Goal: Task Accomplishment & Management: Use online tool/utility

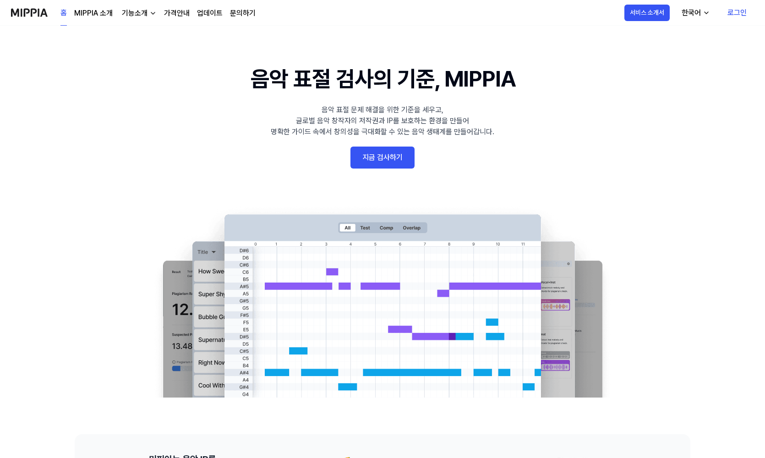
click at [386, 158] on link "지금 검사하기" at bounding box center [383, 158] width 64 height 22
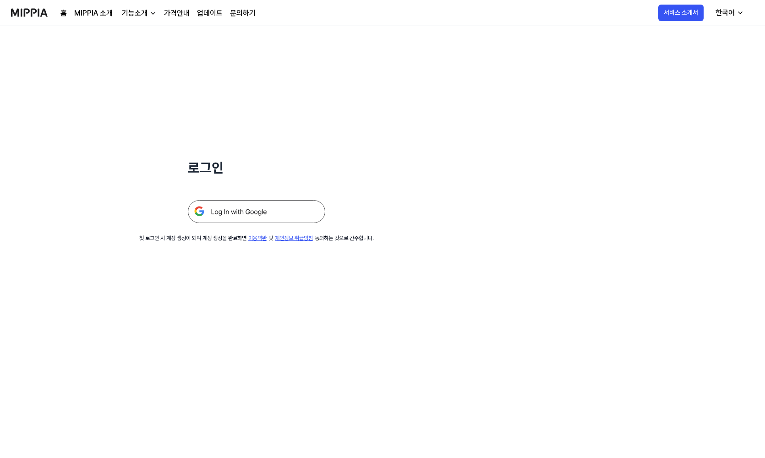
click at [386, 158] on div "로그인 첫 로그인 시 계정 생성이 되며 계정 생성을 완료하면 이용약관 및 개인정보 취급방침 동의하는 것으로 간주합니다." at bounding box center [256, 134] width 513 height 217
click at [262, 214] on img at bounding box center [256, 211] width 137 height 23
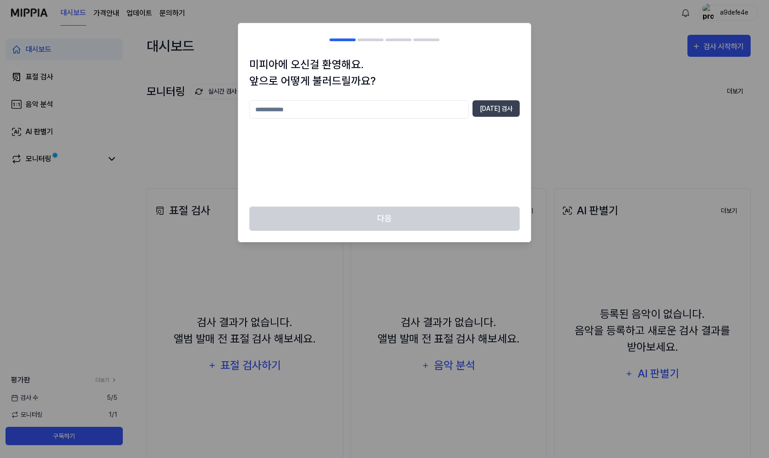
click at [388, 114] on input "text" at bounding box center [358, 109] width 219 height 18
type input "*********"
click at [495, 109] on button "[DATE] 검사" at bounding box center [495, 108] width 47 height 16
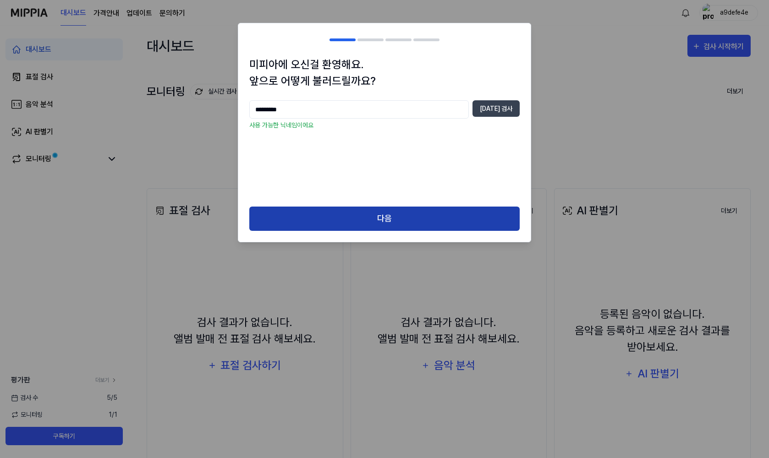
click at [413, 213] on button "다음" at bounding box center [384, 219] width 270 height 24
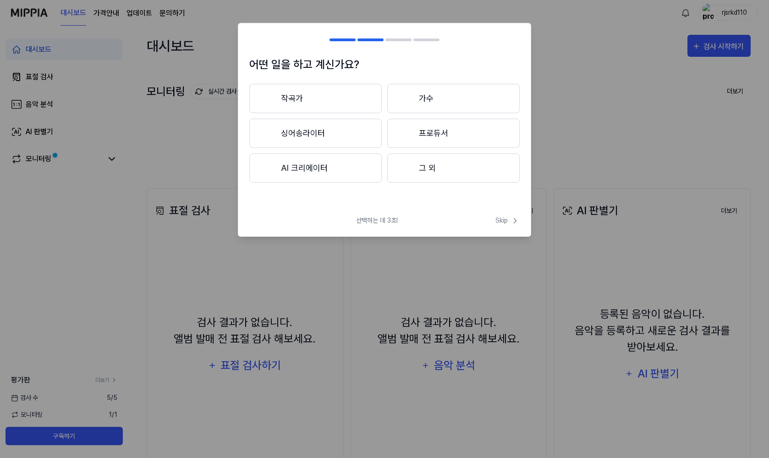
click at [402, 123] on button "프로듀서" at bounding box center [453, 133] width 132 height 29
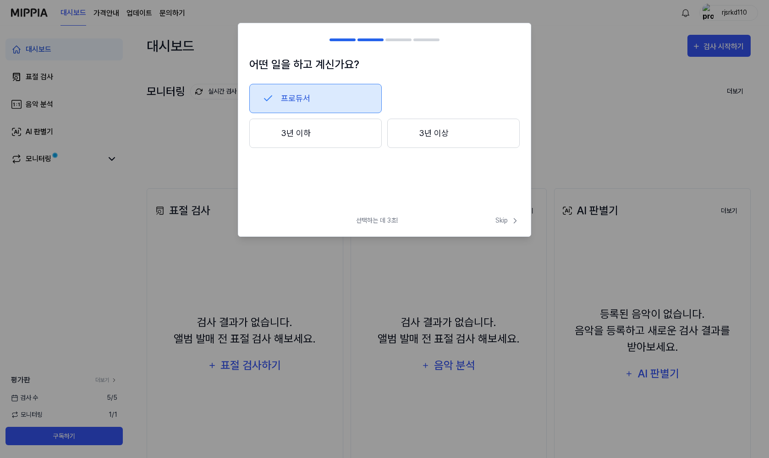
click at [426, 138] on button "3년 이상" at bounding box center [453, 133] width 132 height 29
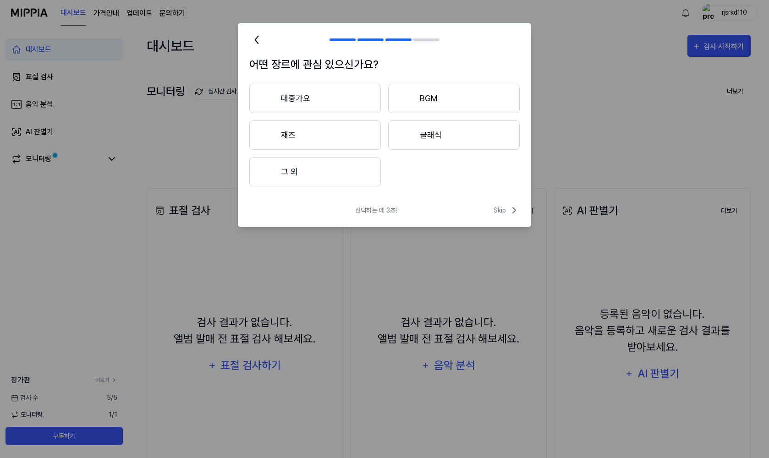
click at [334, 171] on button "그 외" at bounding box center [314, 171] width 131 height 29
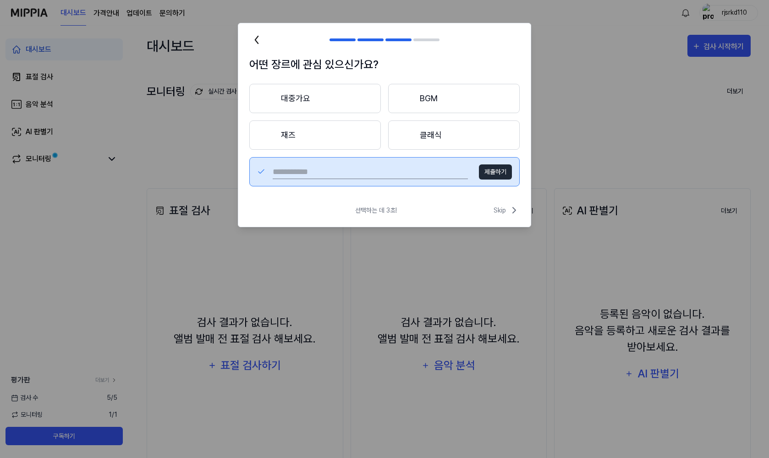
click at [350, 172] on input "text" at bounding box center [370, 171] width 195 height 15
type input "*"
type input "**"
click at [505, 171] on button "제출하기" at bounding box center [495, 171] width 33 height 15
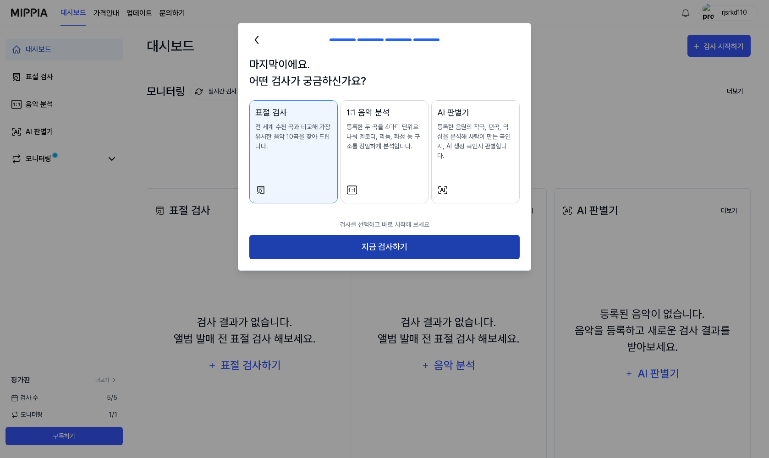
click at [497, 235] on button "지금 검사하기" at bounding box center [384, 247] width 270 height 24
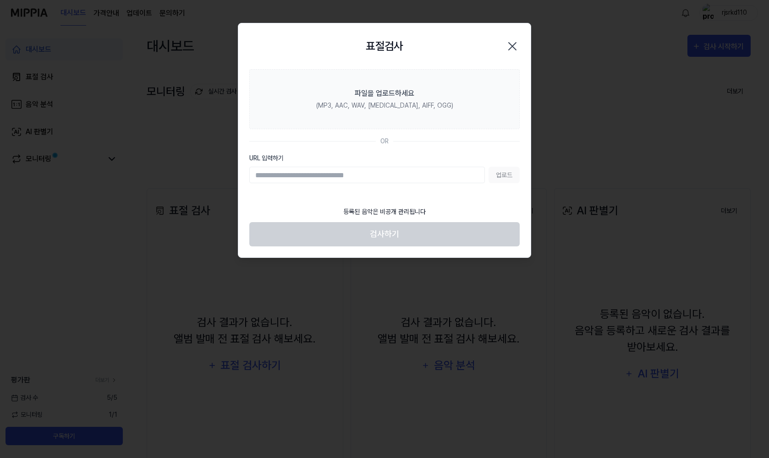
click at [514, 42] on icon "button" at bounding box center [512, 46] width 15 height 15
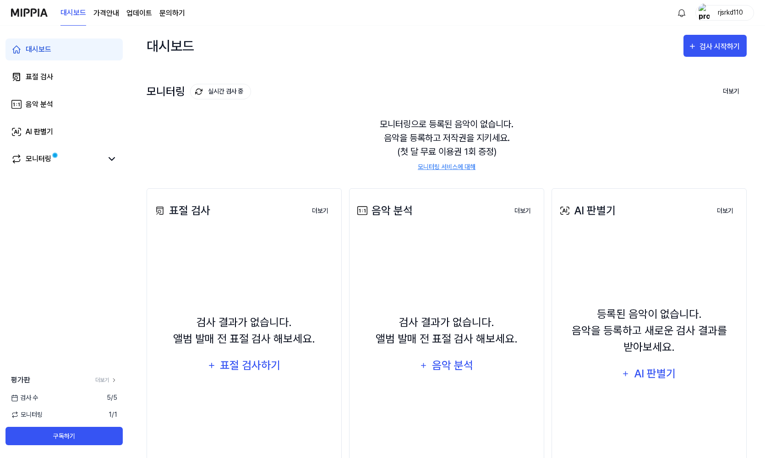
click at [444, 168] on link "모니터링 서비스에 대해" at bounding box center [447, 167] width 58 height 10
click at [270, 366] on div "표절 검사하기" at bounding box center [250, 365] width 62 height 17
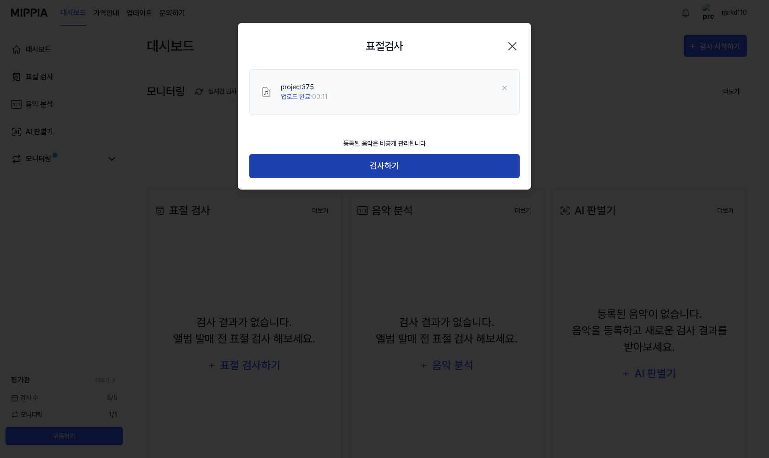
click at [380, 170] on button "검사하기" at bounding box center [384, 166] width 270 height 24
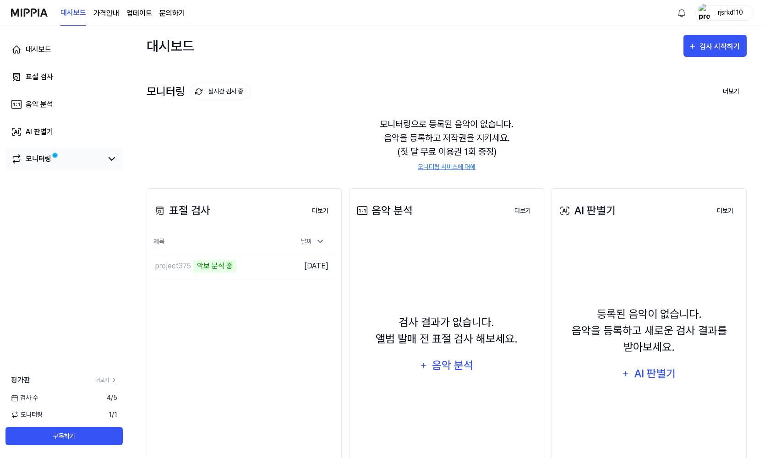
click at [97, 159] on link "모니터링" at bounding box center [57, 158] width 92 height 11
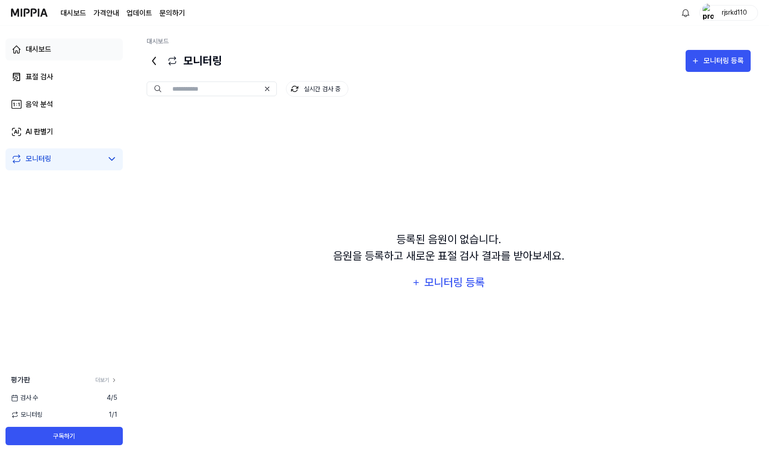
click at [62, 56] on link "대시보드" at bounding box center [63, 49] width 117 height 22
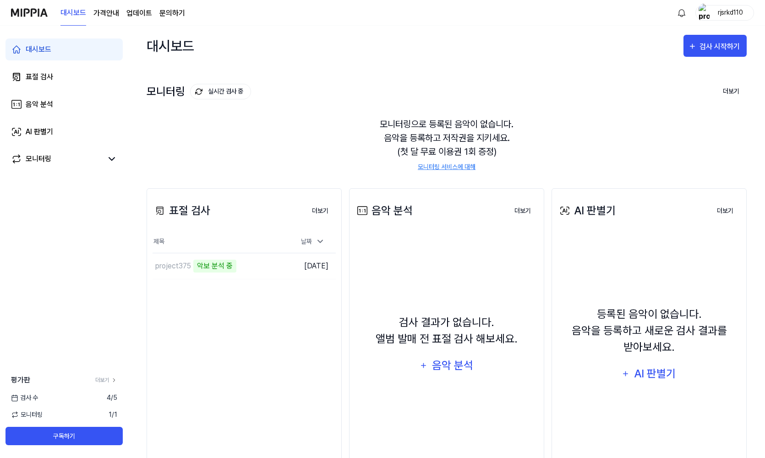
click at [106, 12] on page\) "가격안내" at bounding box center [106, 13] width 26 height 11
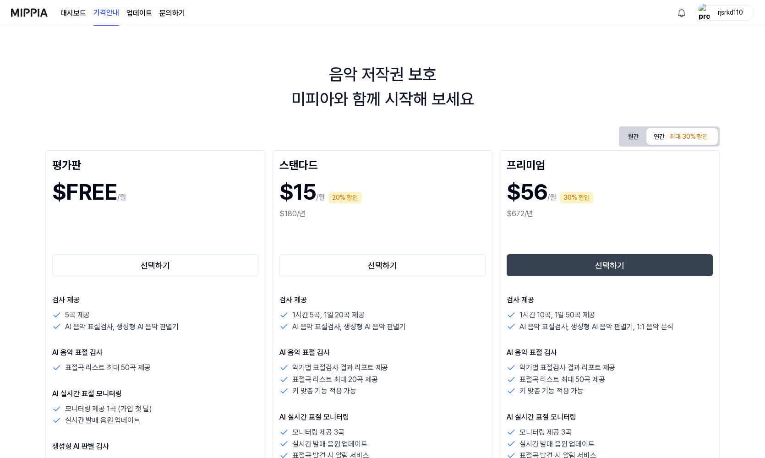
click at [79, 11] on link "대시보드" at bounding box center [73, 13] width 26 height 11
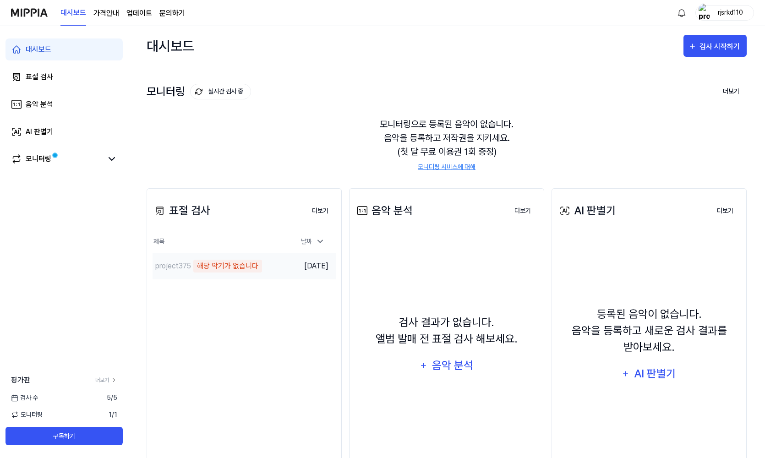
click at [252, 267] on div "해당 악기가 없습니다" at bounding box center [227, 266] width 69 height 13
click at [301, 261] on td "[DATE]" at bounding box center [313, 266] width 46 height 26
click at [325, 209] on button "더보기" at bounding box center [320, 211] width 31 height 18
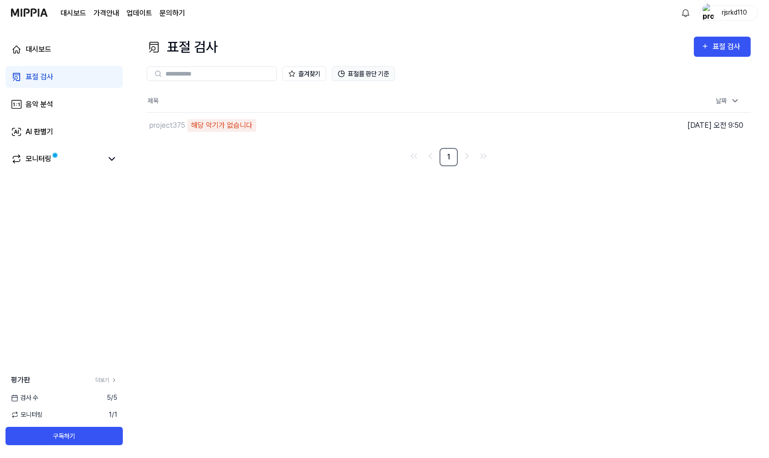
click at [383, 74] on button "표절률 판단 기준" at bounding box center [363, 73] width 63 height 15
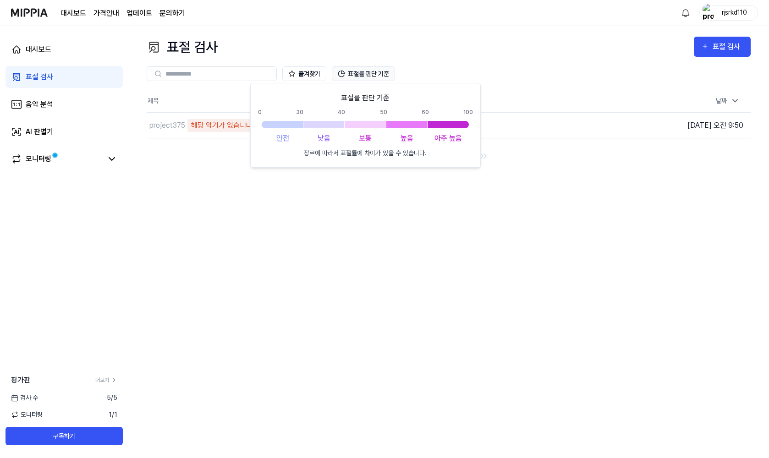
click at [383, 75] on button "표절률 판단 기준" at bounding box center [363, 73] width 63 height 15
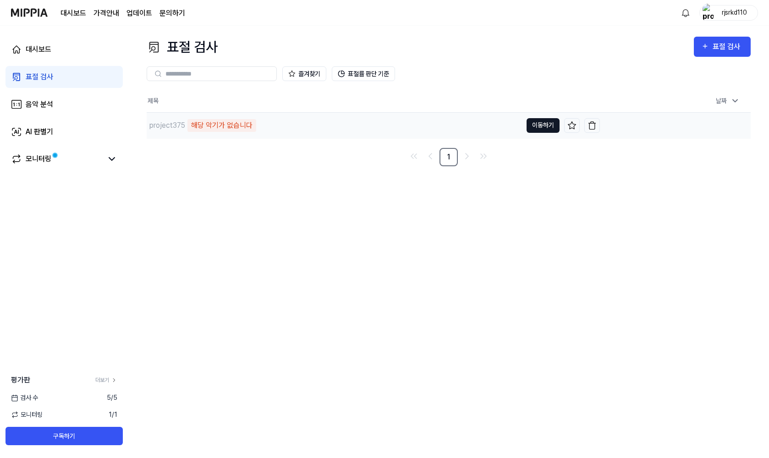
click at [527, 128] on button "이동하기" at bounding box center [542, 125] width 33 height 15
click at [531, 126] on button "이동하기" at bounding box center [542, 125] width 33 height 15
click at [596, 128] on img "button" at bounding box center [591, 125] width 9 height 9
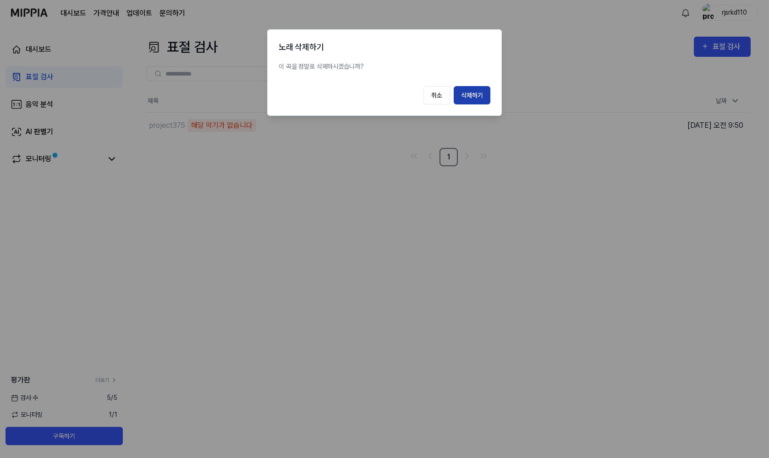
click at [478, 92] on button "삭제하기" at bounding box center [472, 95] width 37 height 18
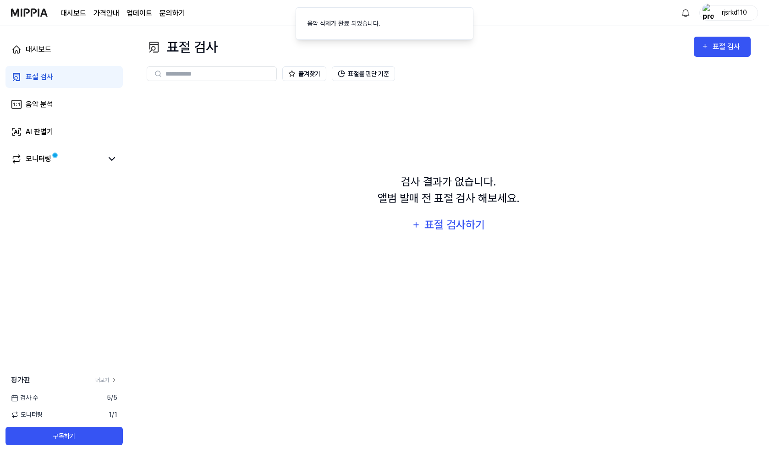
drag, startPoint x: 435, startPoint y: 139, endPoint x: 409, endPoint y: 133, distance: 26.7
click at [435, 139] on div "검사 결과가 없습니다. 앨범 발매 전 표절 검사 해보세요. 표절 검사하기" at bounding box center [449, 204] width 604 height 229
click at [182, 14] on link "문의하기" at bounding box center [172, 13] width 26 height 11
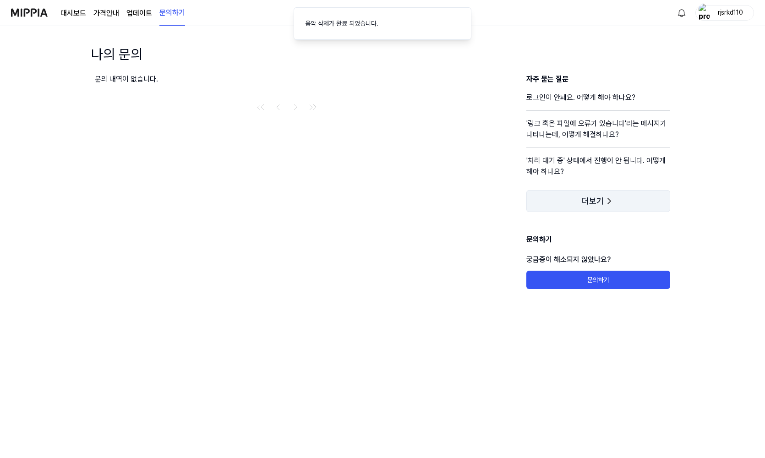
click at [580, 203] on button "더보기" at bounding box center [598, 201] width 144 height 22
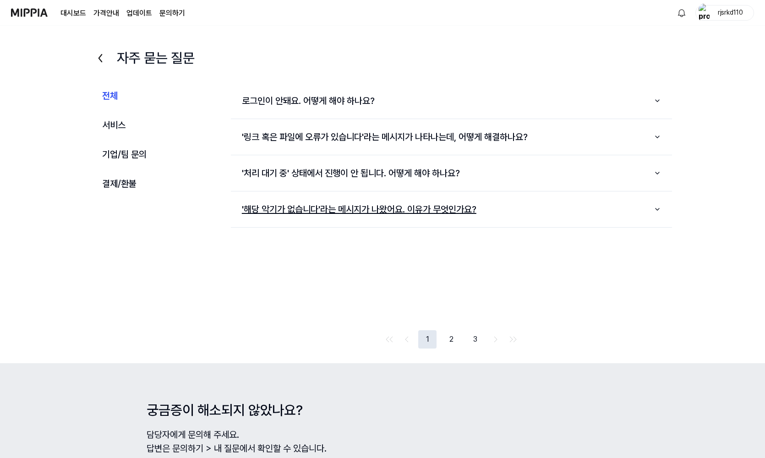
click at [392, 208] on button "'해당 악기가 없습니다'라는 메시지가 나왔어요. 이유가 무엇인가요?" at bounding box center [451, 209] width 441 height 28
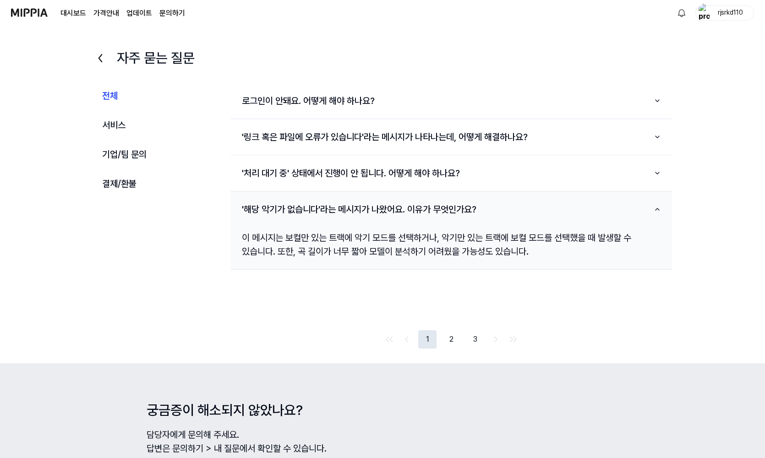
click at [453, 340] on button "2" at bounding box center [451, 339] width 18 height 18
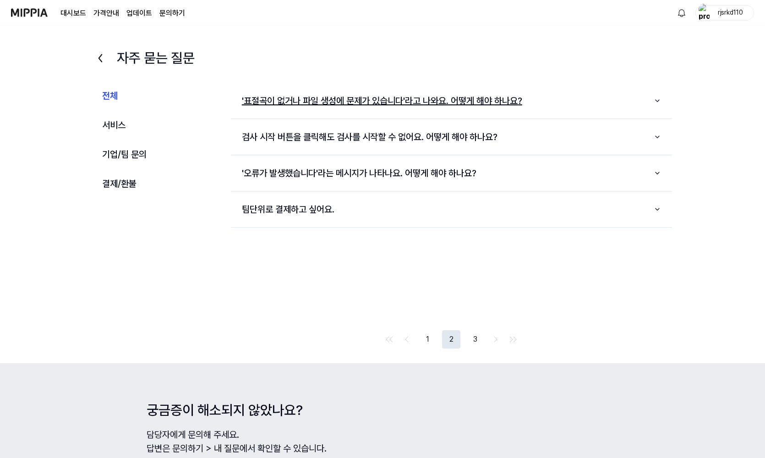
click at [401, 103] on button "'표절곡이 없거나 파일 생성에 문제가 있습니다'라고 나와요. 어떻게 해야 하나요?" at bounding box center [451, 101] width 441 height 28
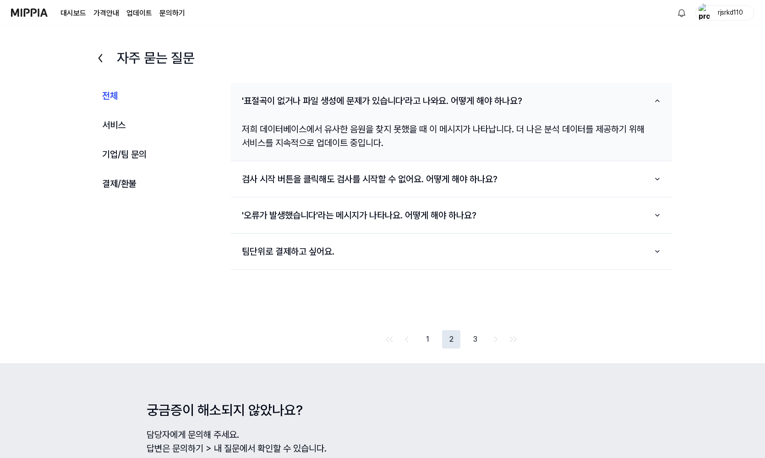
click at [433, 338] on button "1" at bounding box center [427, 339] width 18 height 18
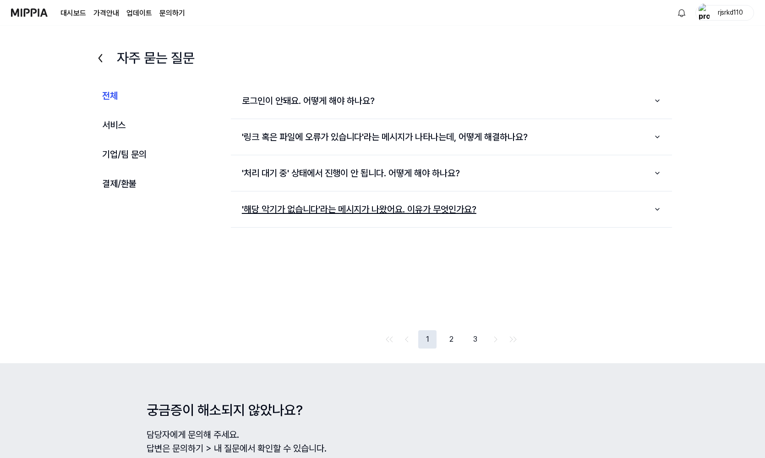
click at [407, 212] on button "'해당 악기가 없습니다'라는 메시지가 나왔어요. 이유가 무엇인가요?" at bounding box center [451, 209] width 441 height 28
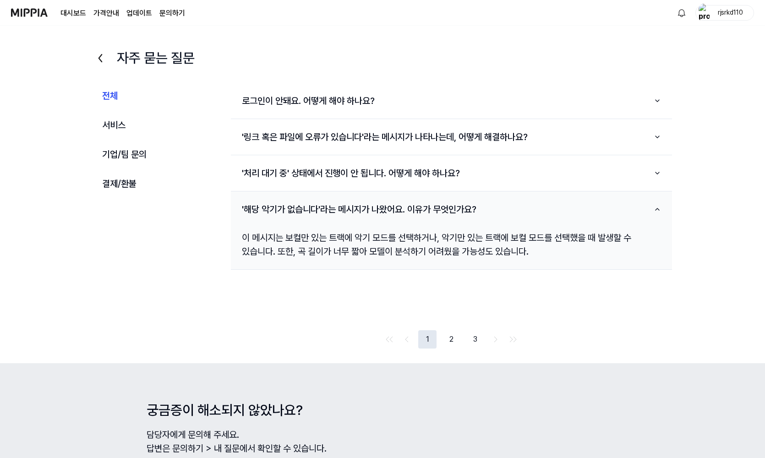
click at [67, 12] on link "대시보드" at bounding box center [73, 13] width 26 height 11
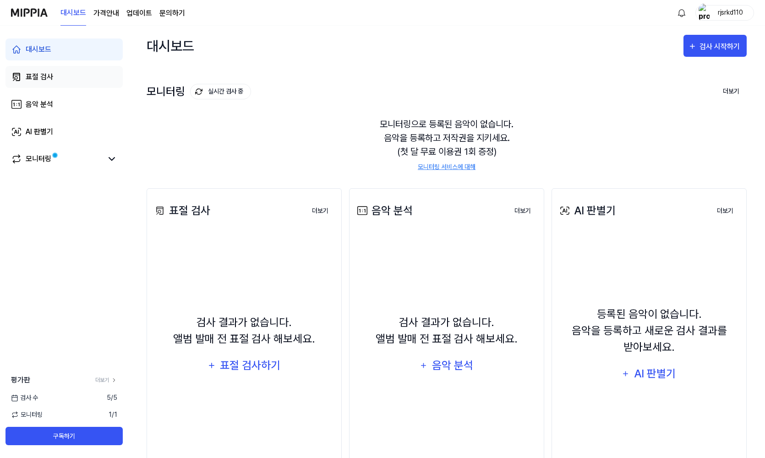
click at [85, 78] on link "표절 검사" at bounding box center [63, 77] width 117 height 22
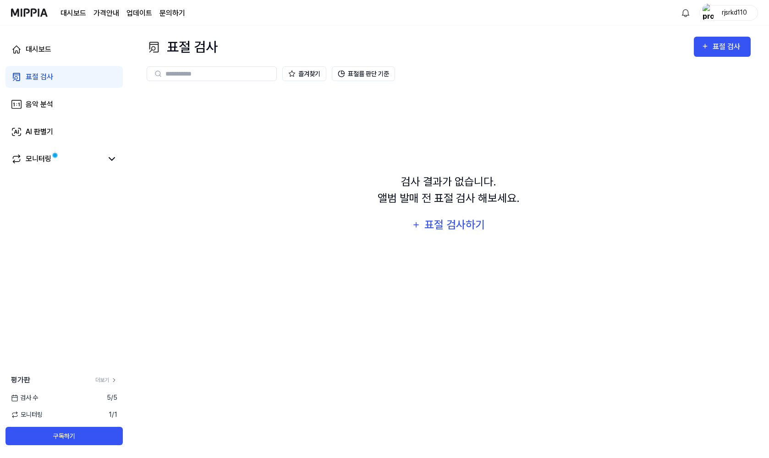
click at [268, 122] on div "검사 결과가 없습니다. 앨범 발매 전 표절 검사 해보세요. 표절 검사하기" at bounding box center [449, 204] width 604 height 229
click at [452, 226] on div "표절 검사하기" at bounding box center [454, 224] width 62 height 17
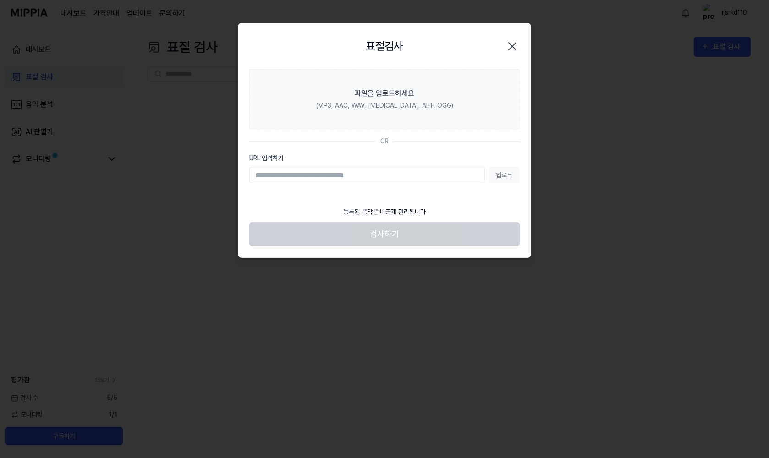
click at [510, 42] on icon "button" at bounding box center [512, 46] width 15 height 15
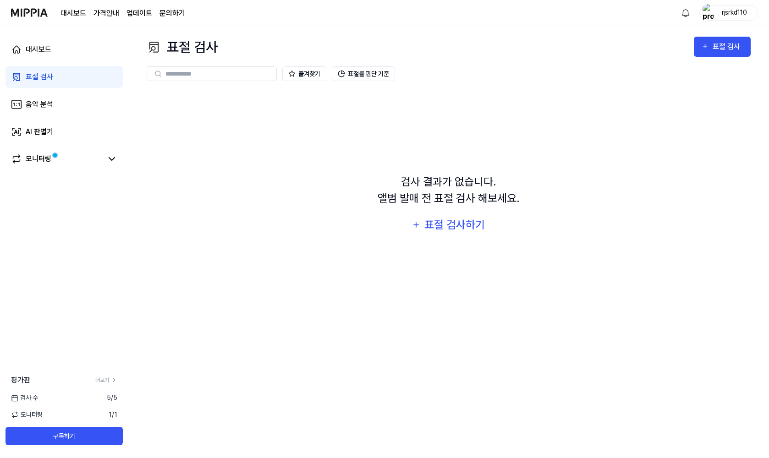
click at [557, 91] on div "즐겨찾기 표절률 판단 기준 검사 결과가 없습니다. 앨범 발매 전 표절 검사 해보세요. 표절 검사하기" at bounding box center [449, 188] width 604 height 262
click at [557, 157] on div "검사 결과가 없습니다. 앨범 발매 전 표절 검사 해보세요. 표절 검사하기" at bounding box center [449, 204] width 604 height 229
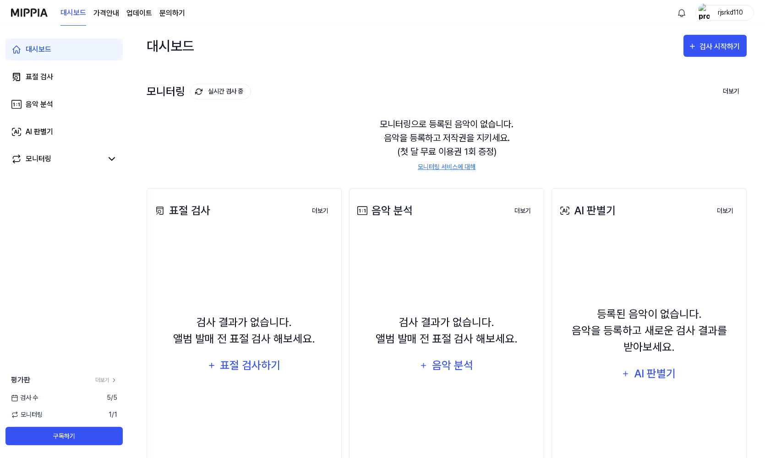
click at [702, 12] on img "button" at bounding box center [704, 13] width 11 height 18
click at [657, 41] on img at bounding box center [654, 41] width 15 height 15
click at [635, 86] on div "모니터링 실시간 검사 중 더보기" at bounding box center [447, 91] width 600 height 15
click at [333, 89] on div "모니터링 실시간 검사 중 더보기" at bounding box center [447, 91] width 600 height 15
click at [392, 97] on div "모니터링 실시간 검사 중 더보기" at bounding box center [447, 91] width 600 height 15
